Goal: Task Accomplishment & Management: Use online tool/utility

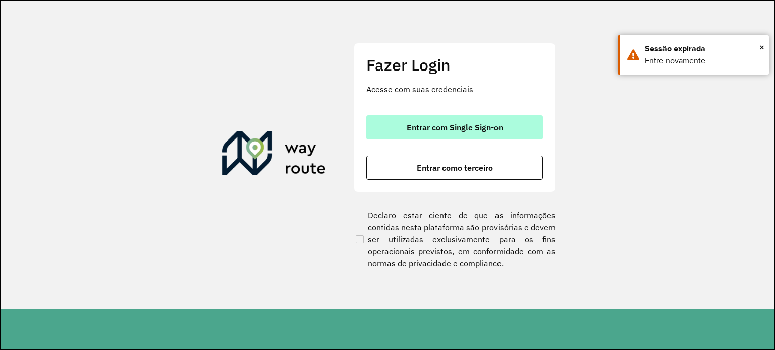
click at [392, 121] on button "Entrar com Single Sign-on" at bounding box center [454, 127] width 176 height 24
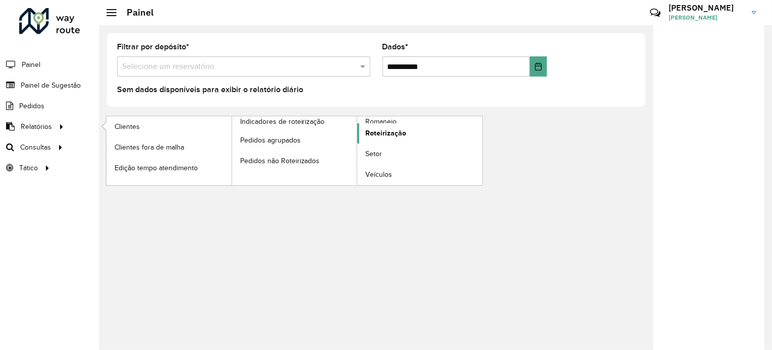
click at [387, 131] on font "Roteirização" at bounding box center [385, 133] width 41 height 8
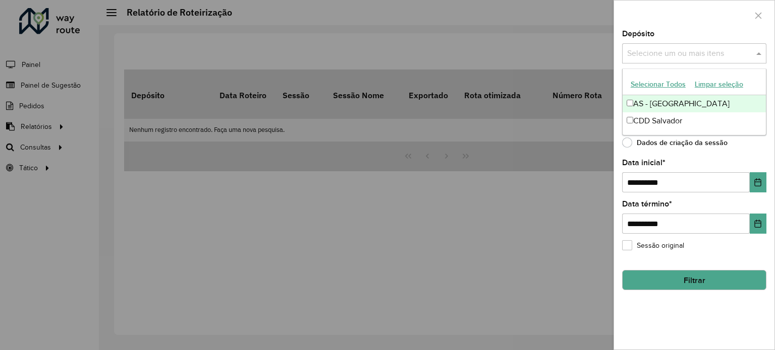
click at [647, 50] on input "text" at bounding box center [688, 54] width 129 height 12
click at [649, 86] on font "Selecionar todos" at bounding box center [656, 85] width 53 height 8
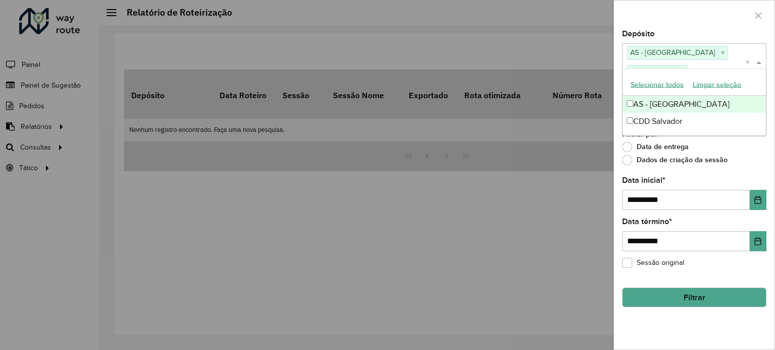
click at [640, 24] on div at bounding box center [694, 16] width 160 height 30
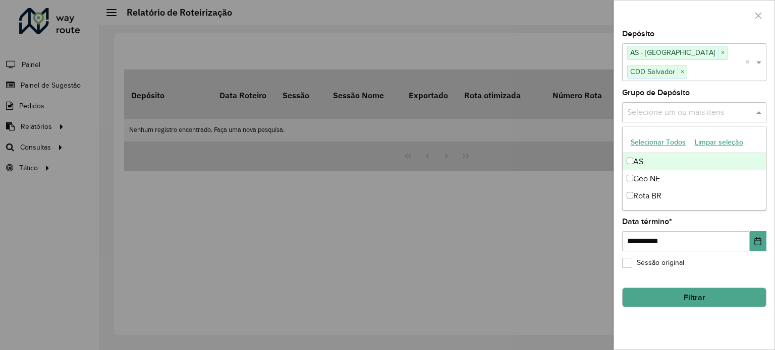
click at [672, 108] on input "text" at bounding box center [688, 112] width 129 height 12
click at [662, 139] on font "Selecionar todos" at bounding box center [656, 143] width 53 height 8
click at [645, 22] on div at bounding box center [694, 16] width 160 height 30
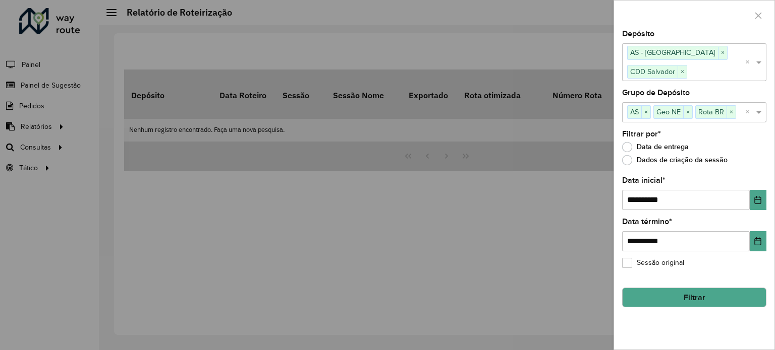
click at [717, 291] on button "Filtrar" at bounding box center [694, 298] width 144 height 20
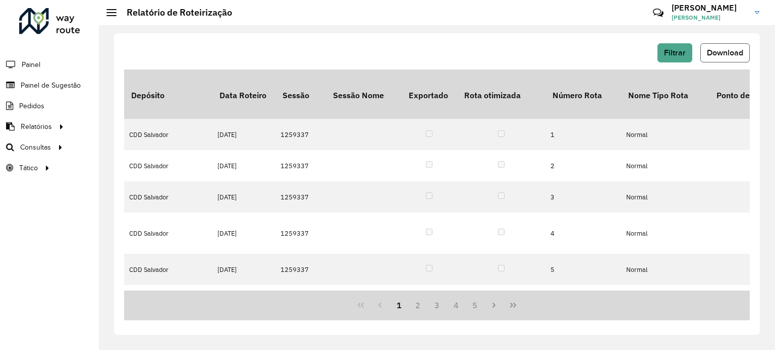
click at [722, 55] on font "Download" at bounding box center [724, 52] width 36 height 9
